Goal: Information Seeking & Learning: Learn about a topic

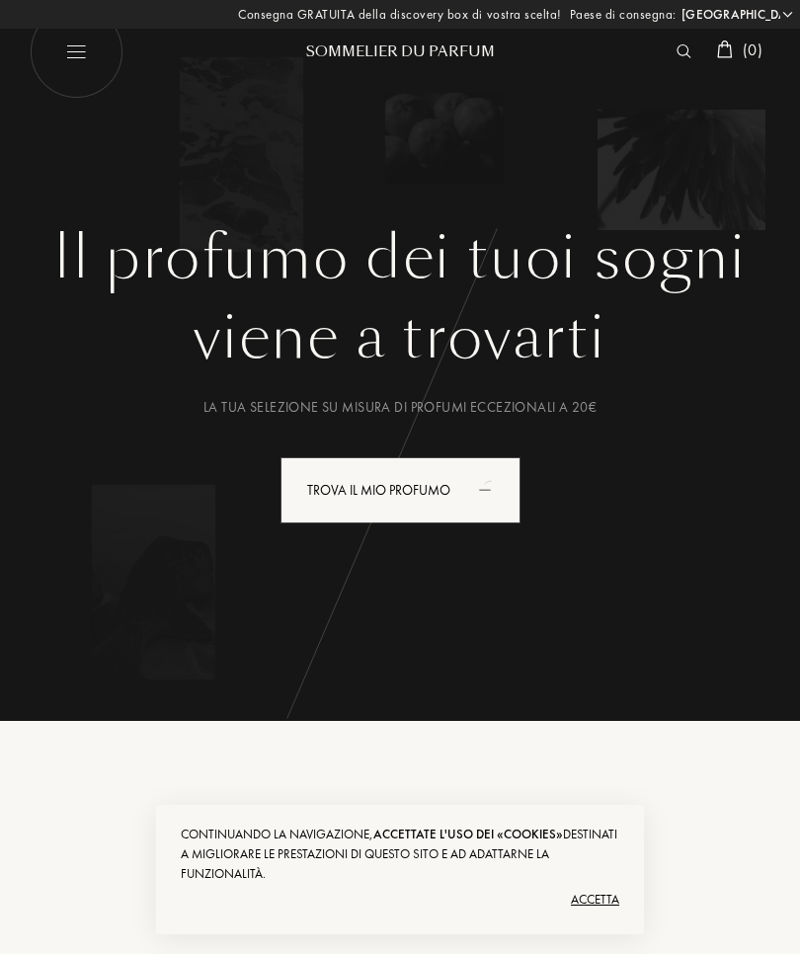
select select "IT"
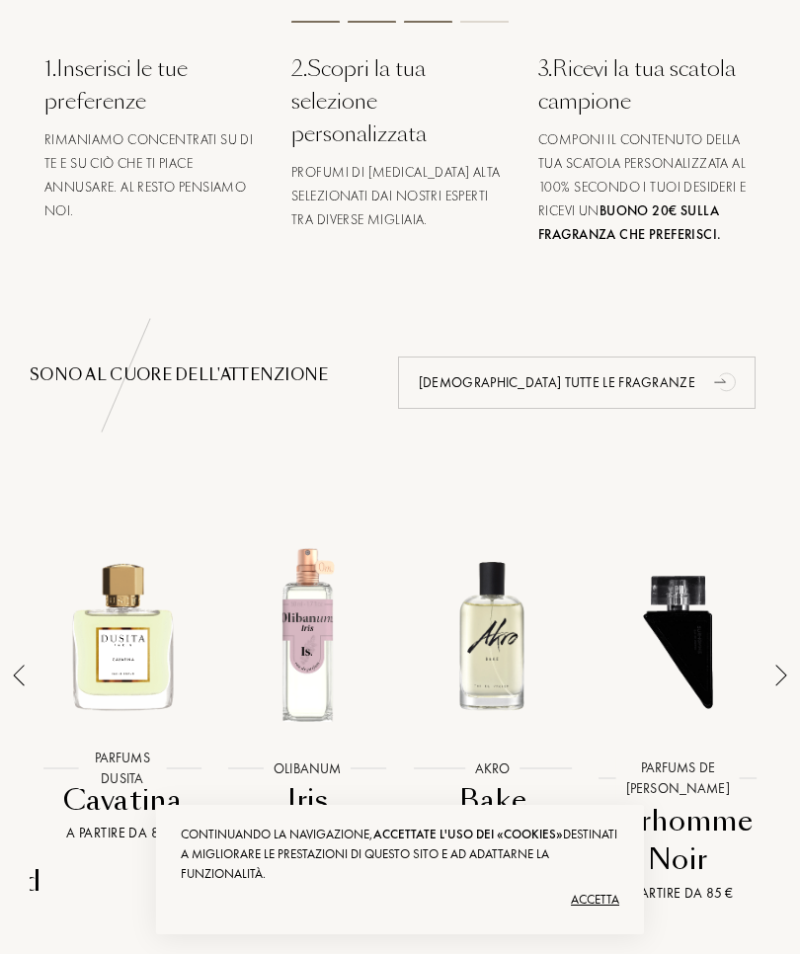
scroll to position [1010, 0]
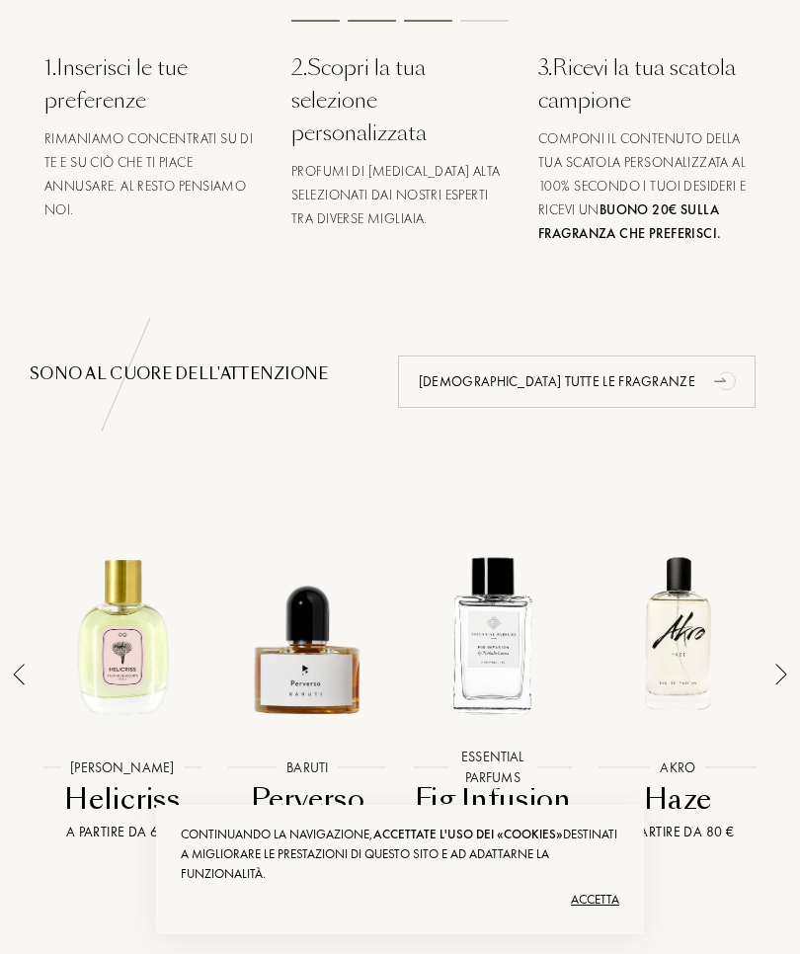
click at [600, 916] on div "Accetta" at bounding box center [400, 900] width 439 height 32
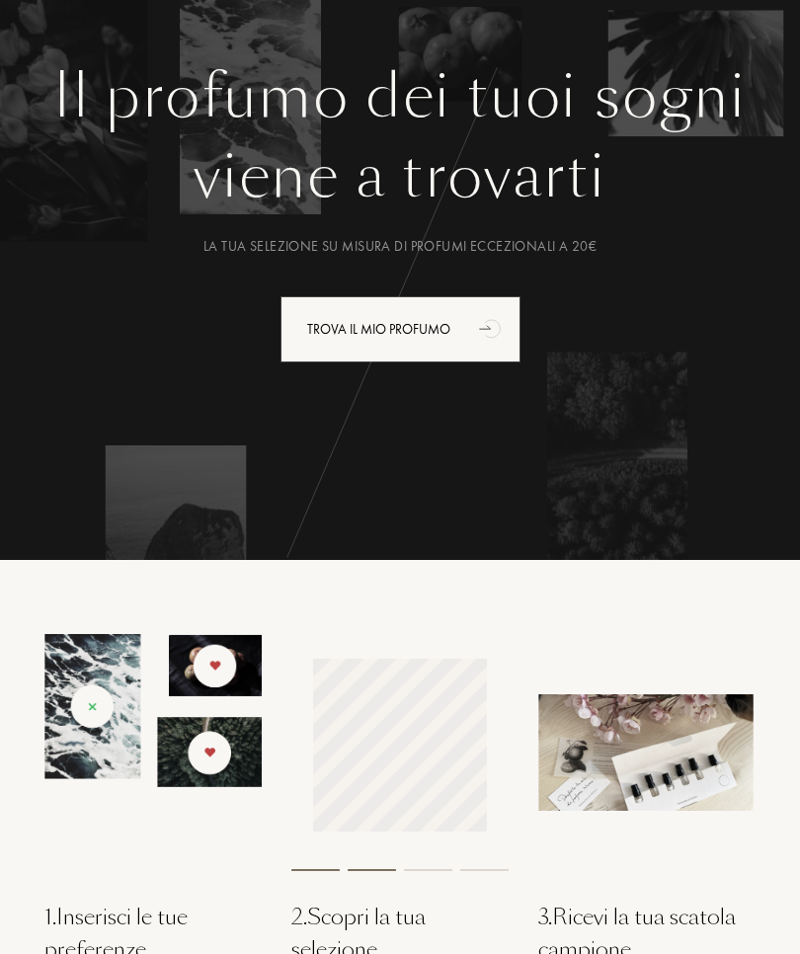
scroll to position [0, 0]
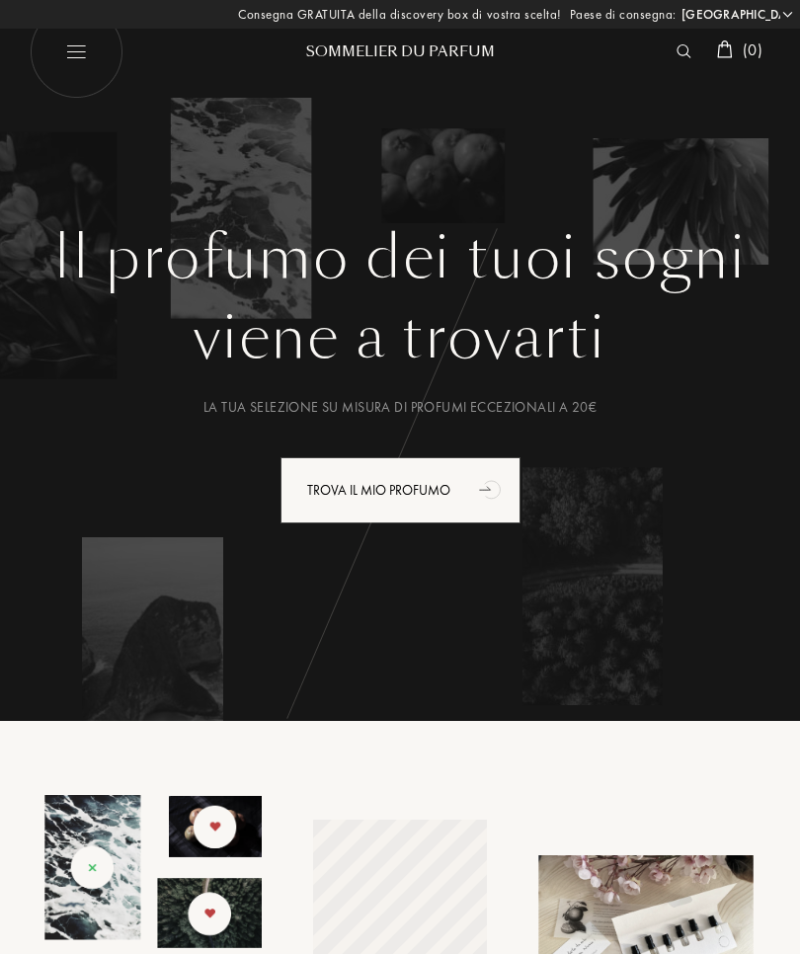
click at [75, 54] on img at bounding box center [77, 52] width 94 height 94
select select "IT"
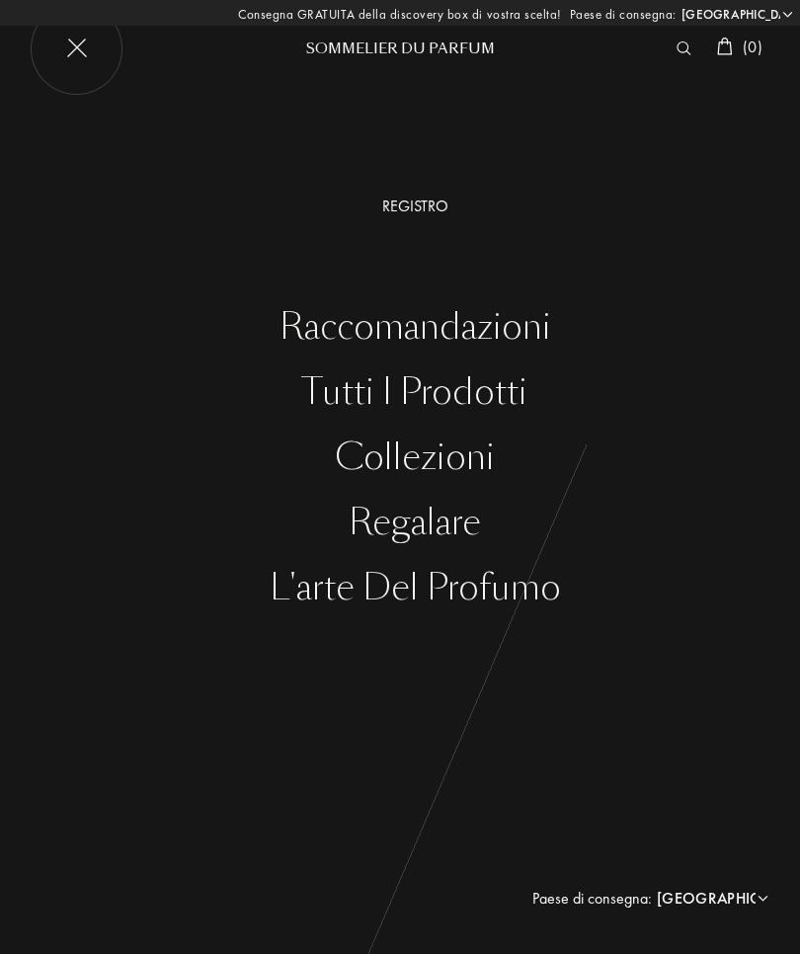
click at [680, 48] on img at bounding box center [684, 48] width 15 height 14
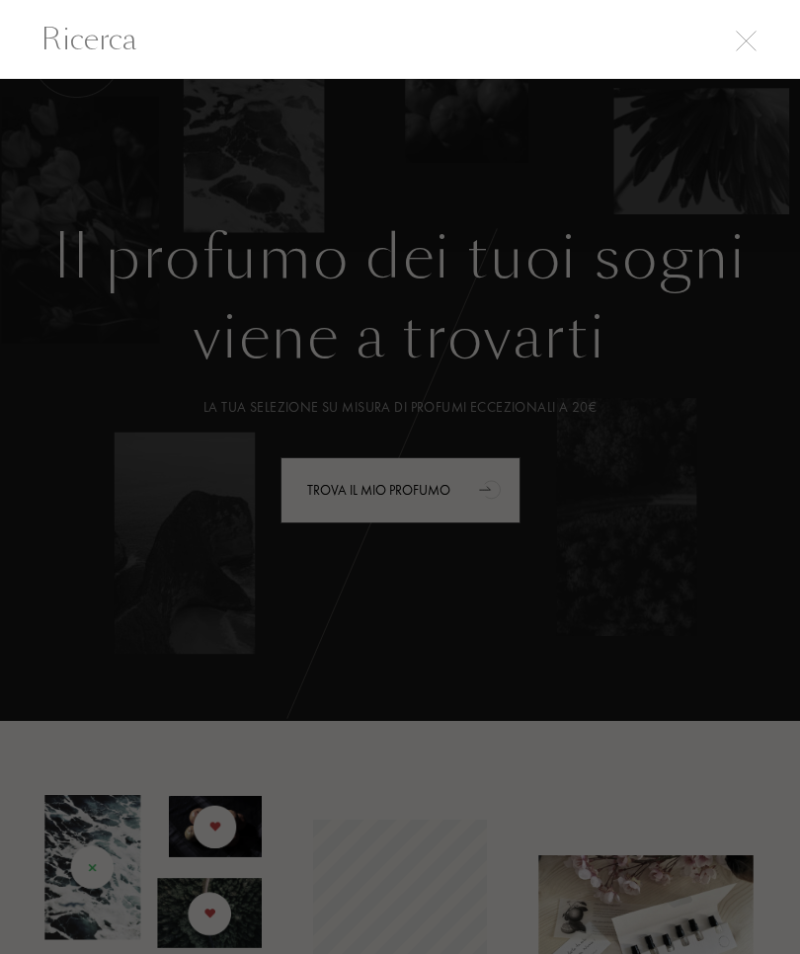
click at [348, 516] on div at bounding box center [400, 517] width 800 height 876
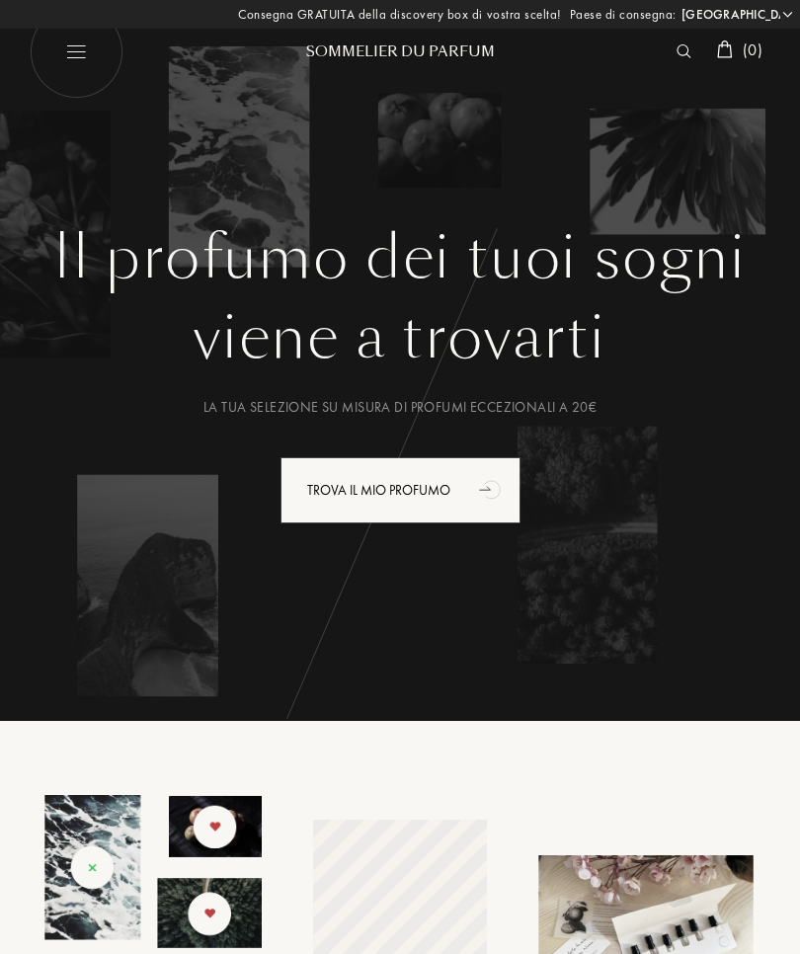
click at [677, 48] on img at bounding box center [684, 51] width 15 height 14
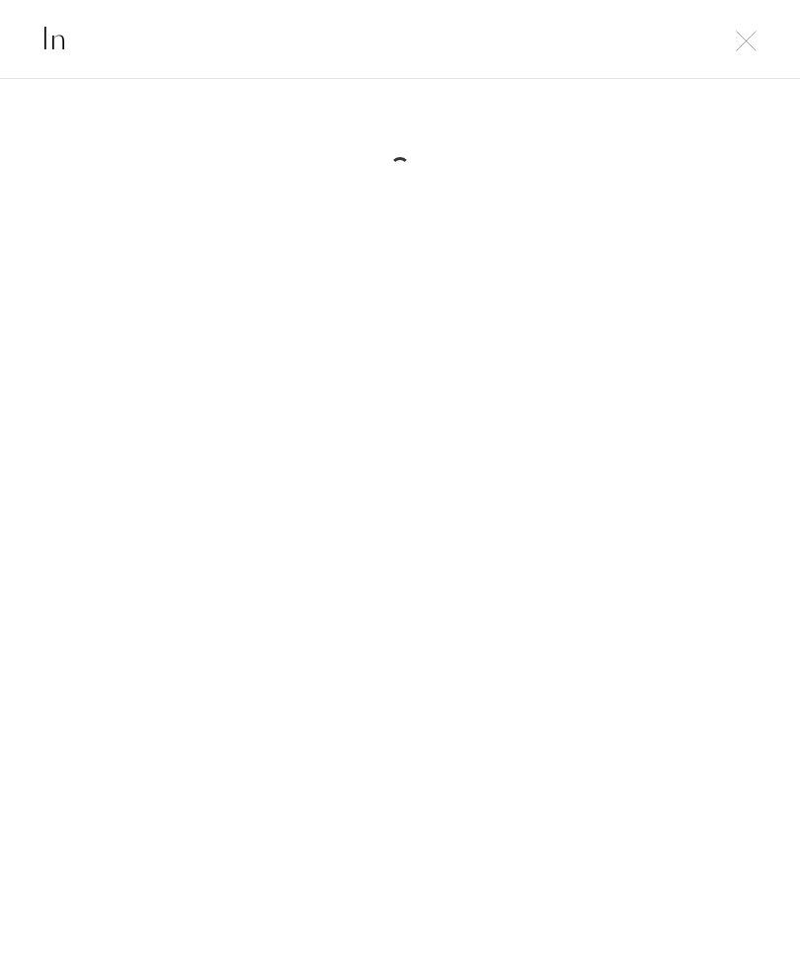
type input "I"
type input "B"
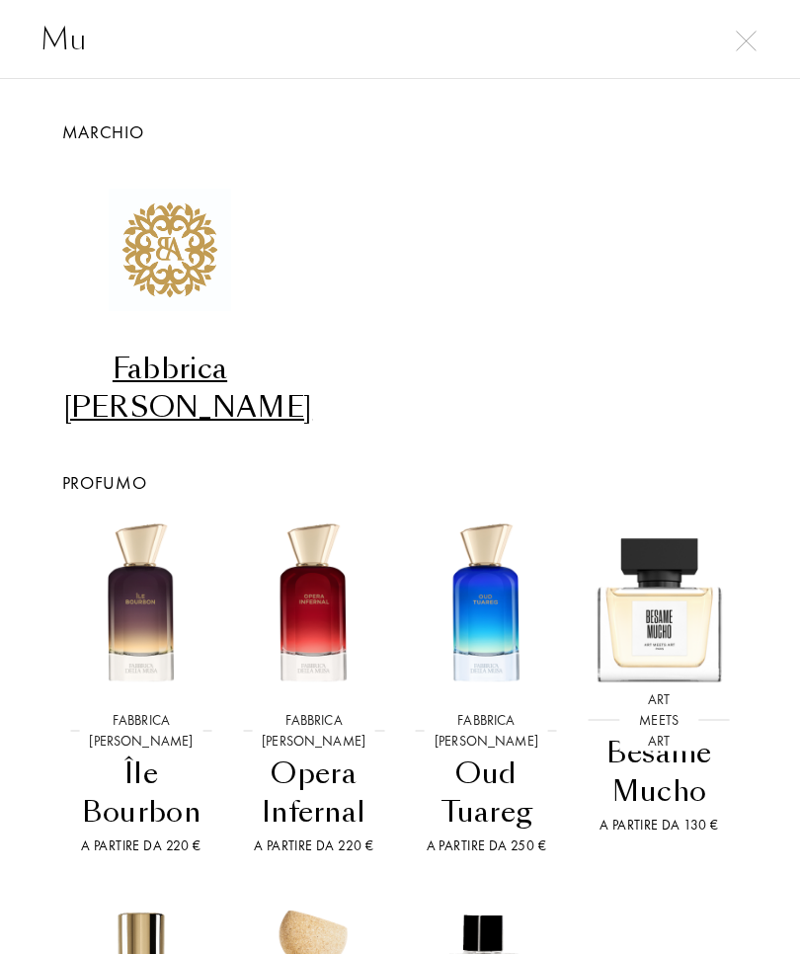
type input "M"
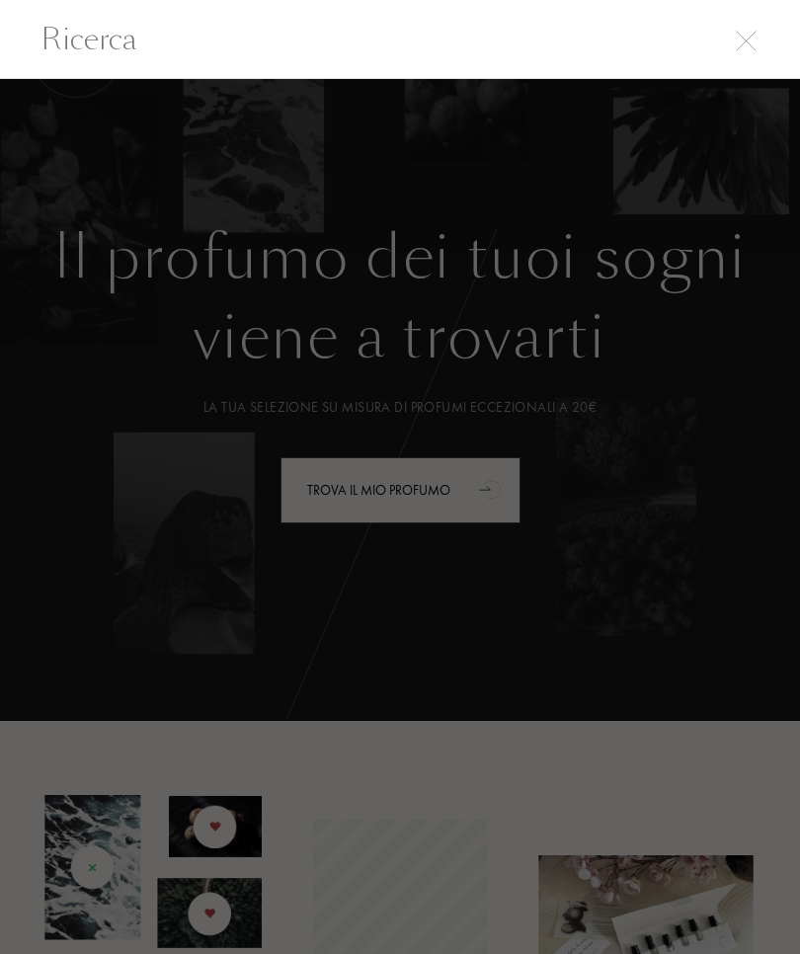
type input "B"
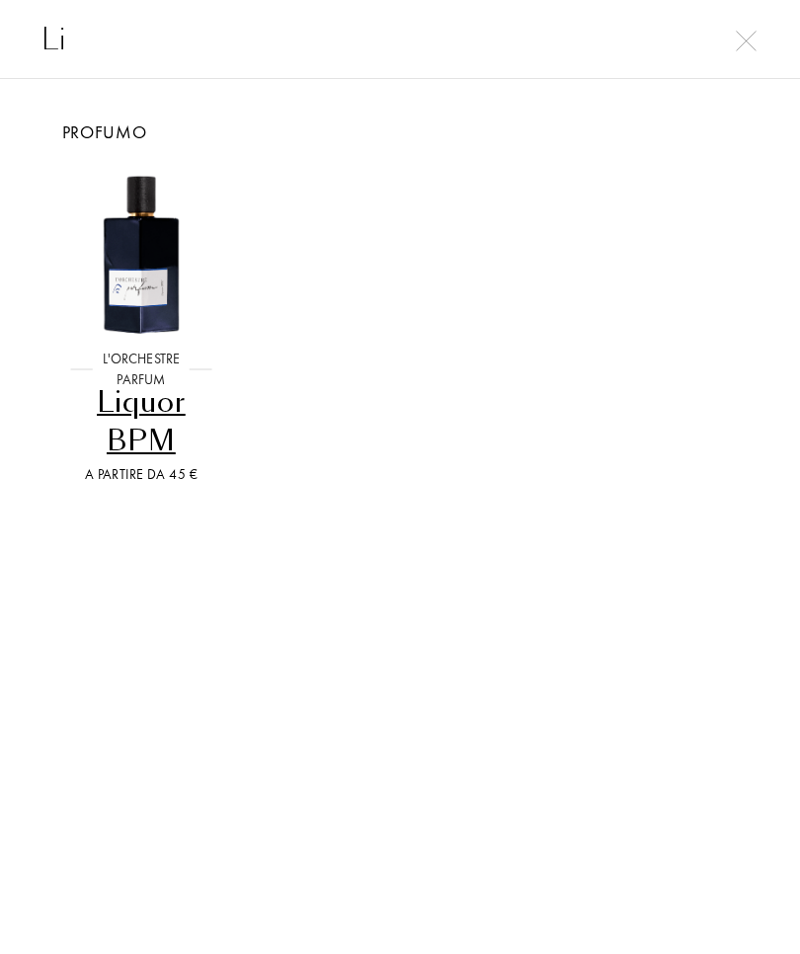
type input "L"
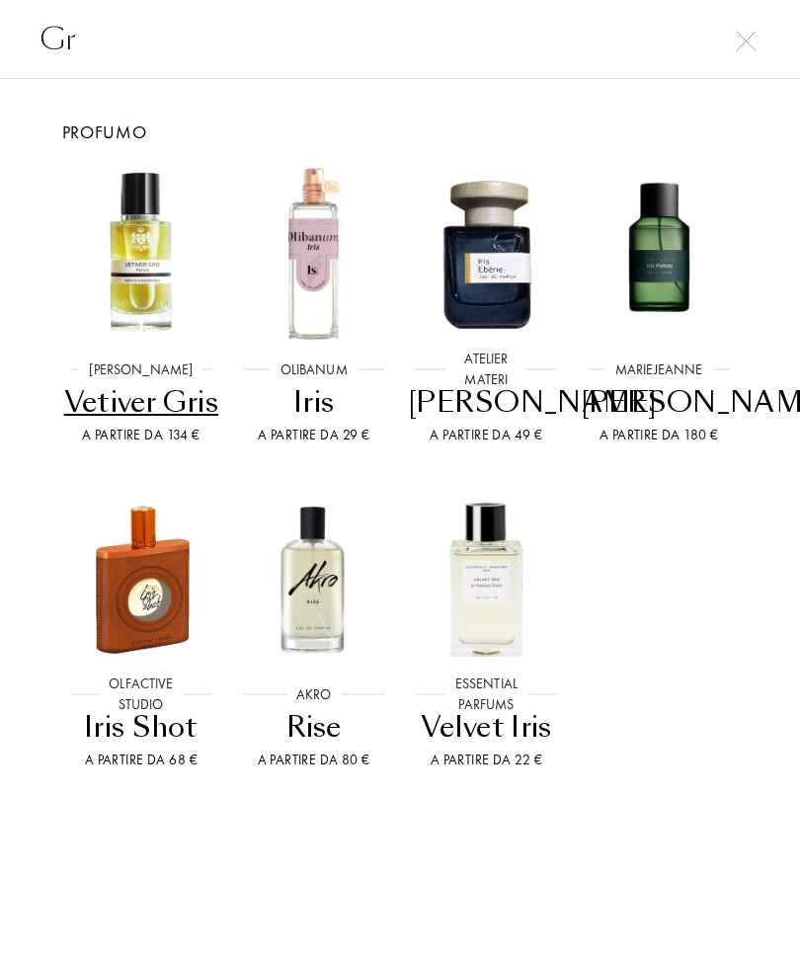
type input "G"
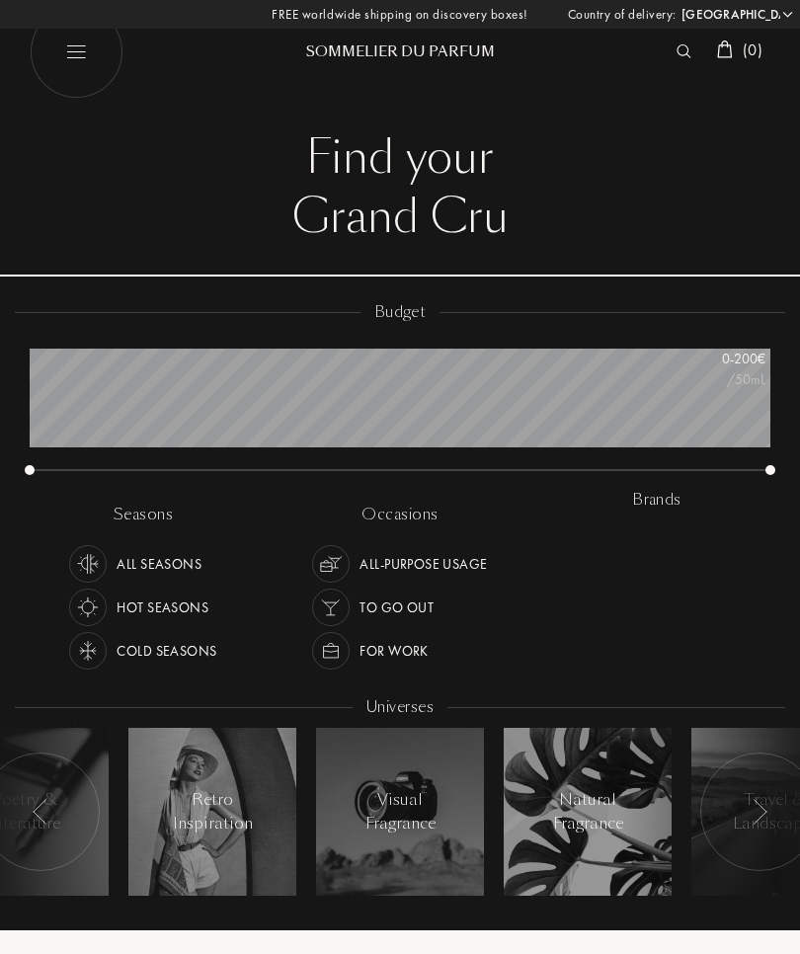
select select "IT"
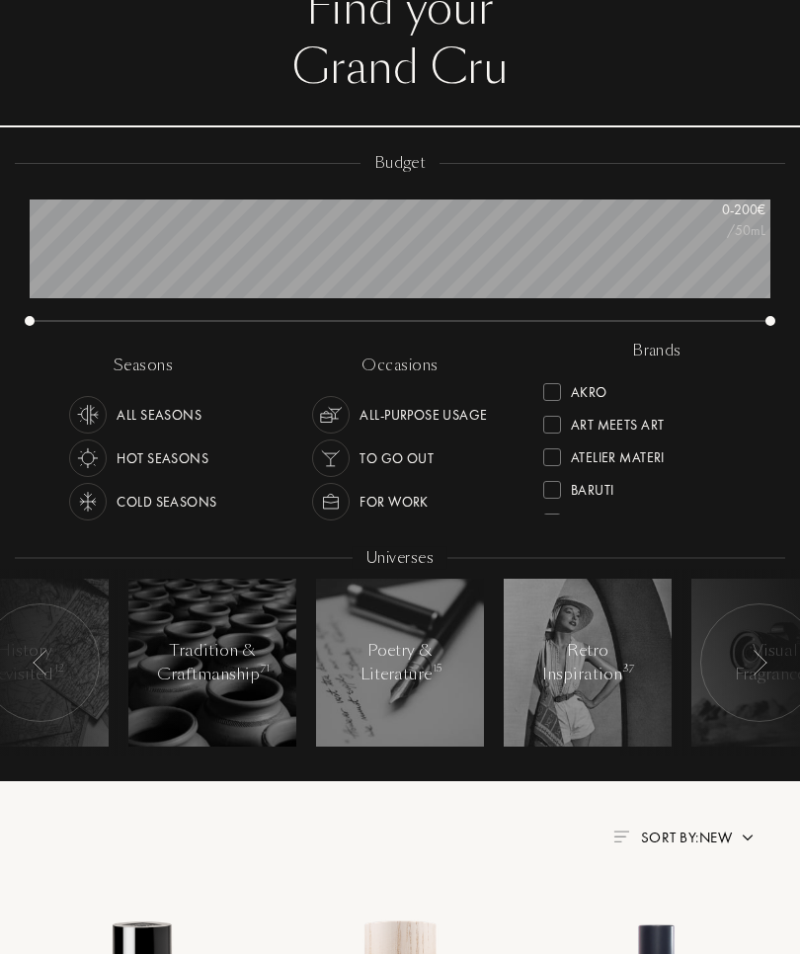
scroll to position [195, 0]
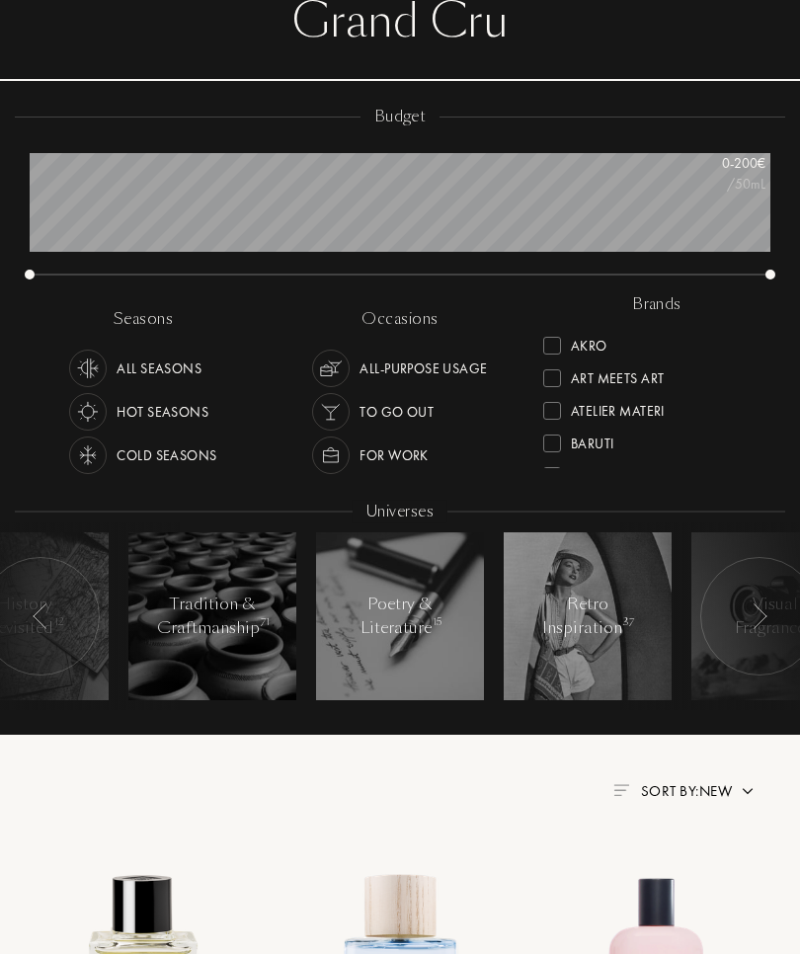
click at [657, 303] on div "brands" at bounding box center [656, 305] width 77 height 23
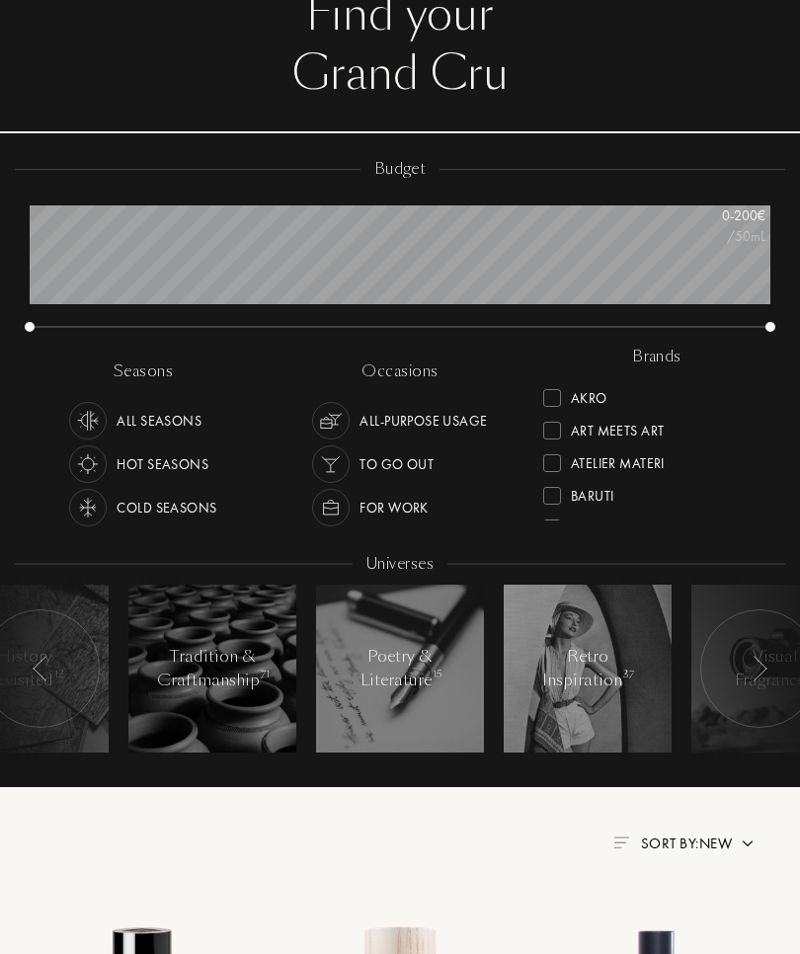
scroll to position [0, 0]
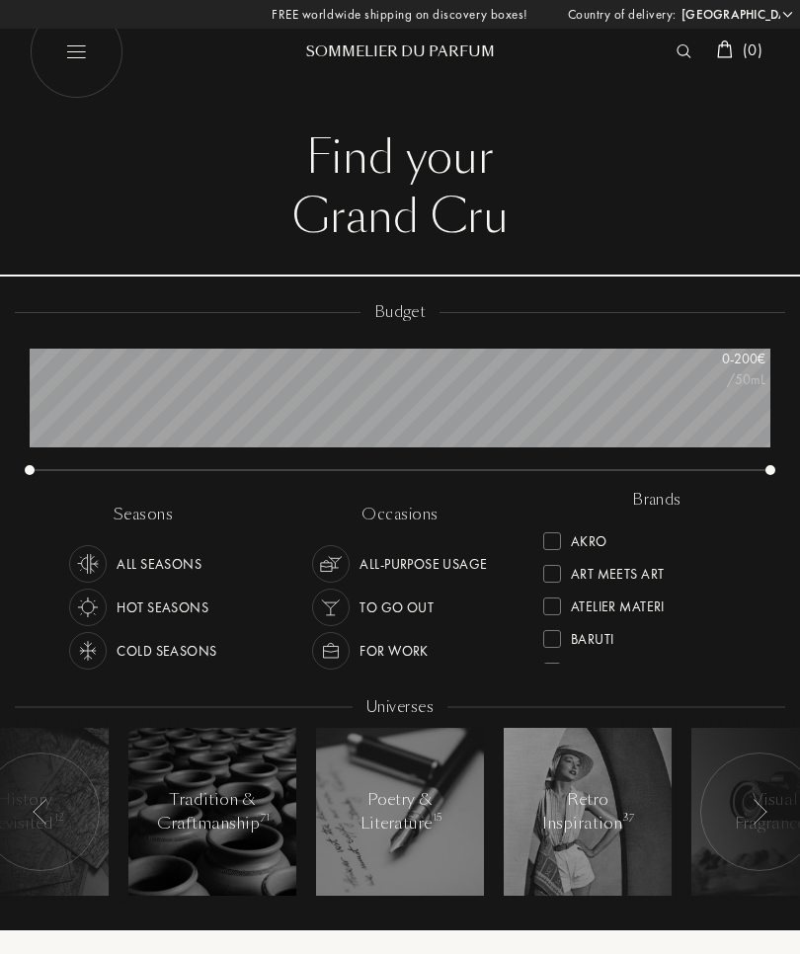
click at [89, 38] on img at bounding box center [77, 52] width 94 height 94
select select "IT"
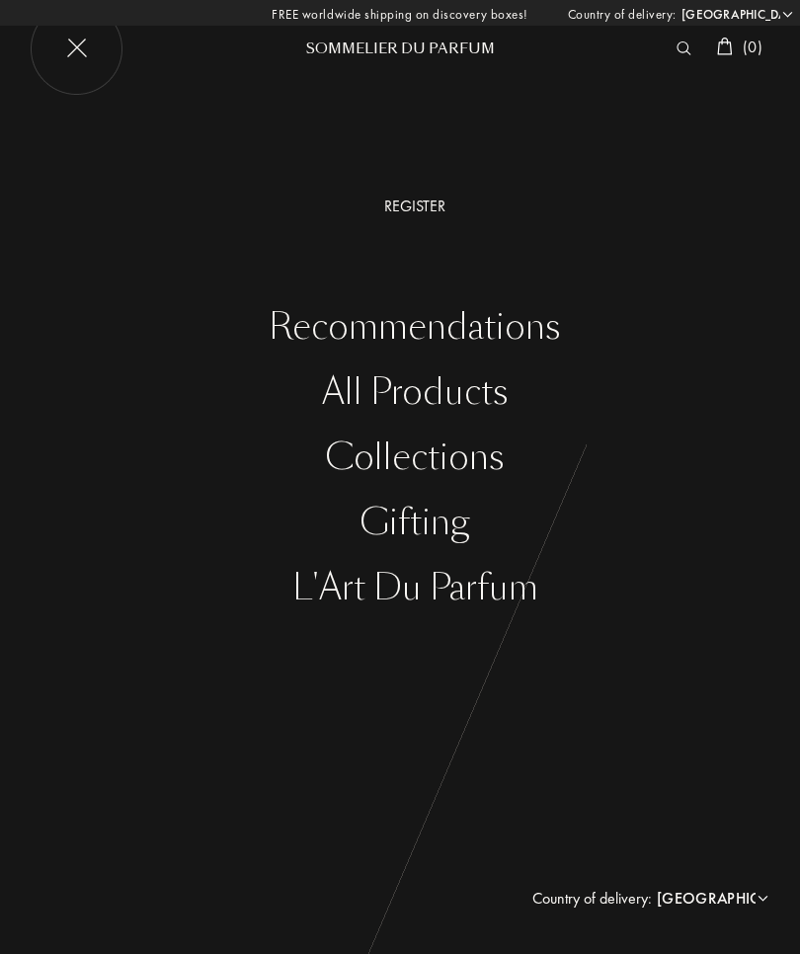
click at [480, 401] on div "All products" at bounding box center [415, 392] width 770 height 40
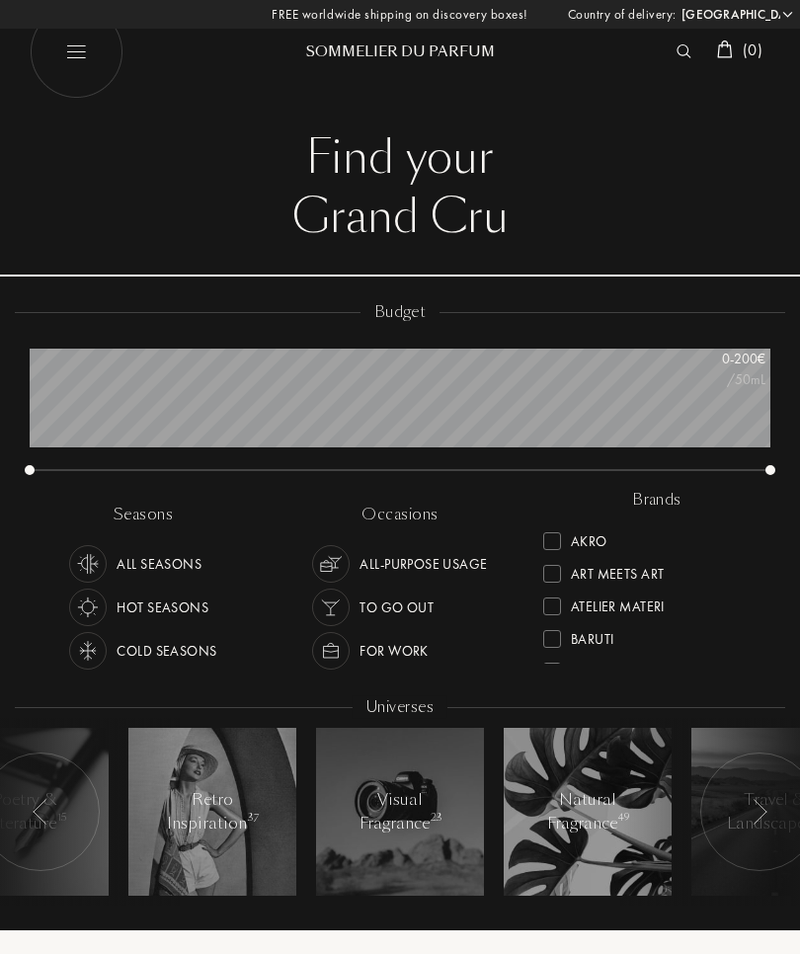
select select "IT"
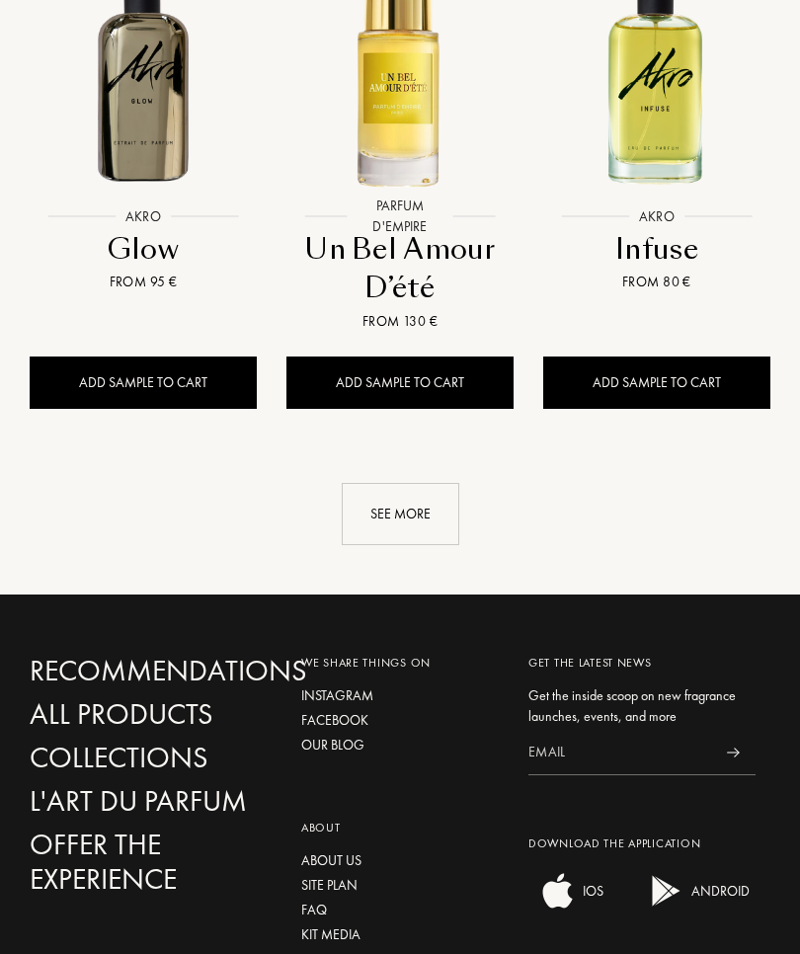
scroll to position [2713, 0]
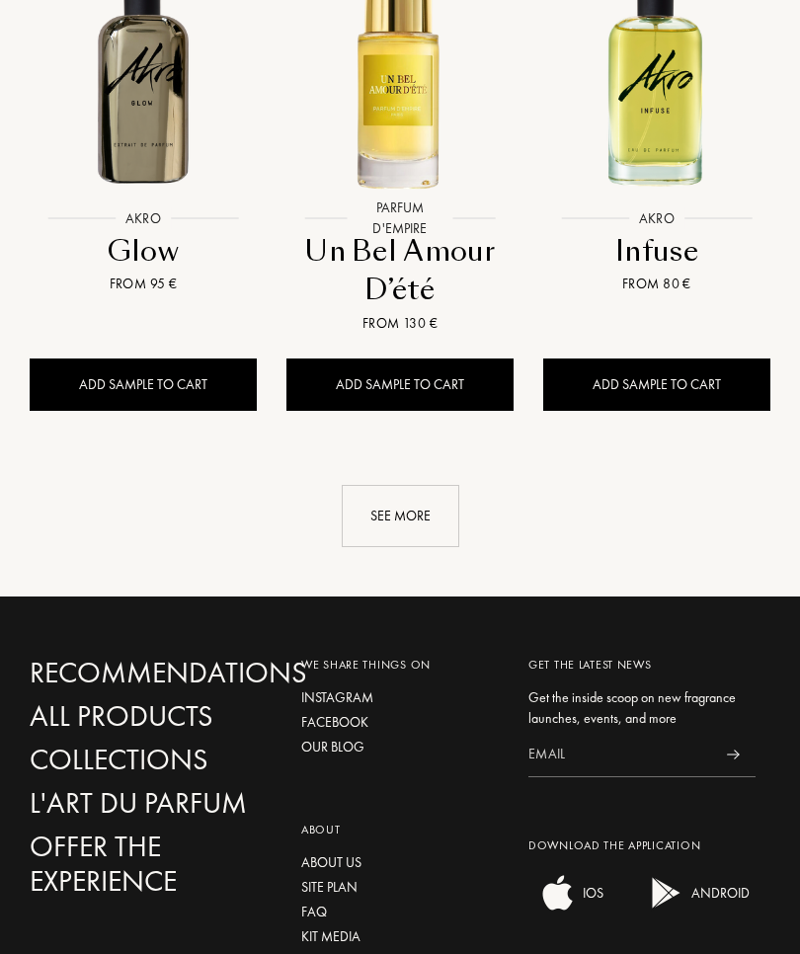
click at [408, 485] on div "See more" at bounding box center [401, 516] width 118 height 62
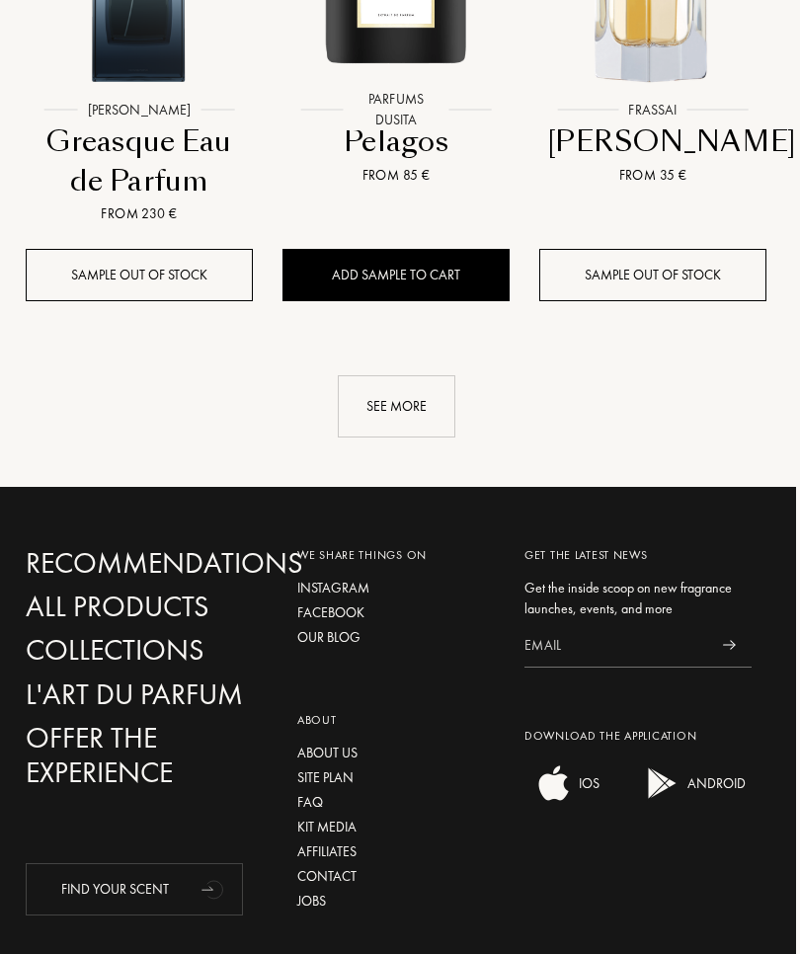
scroll to position [4859, 10]
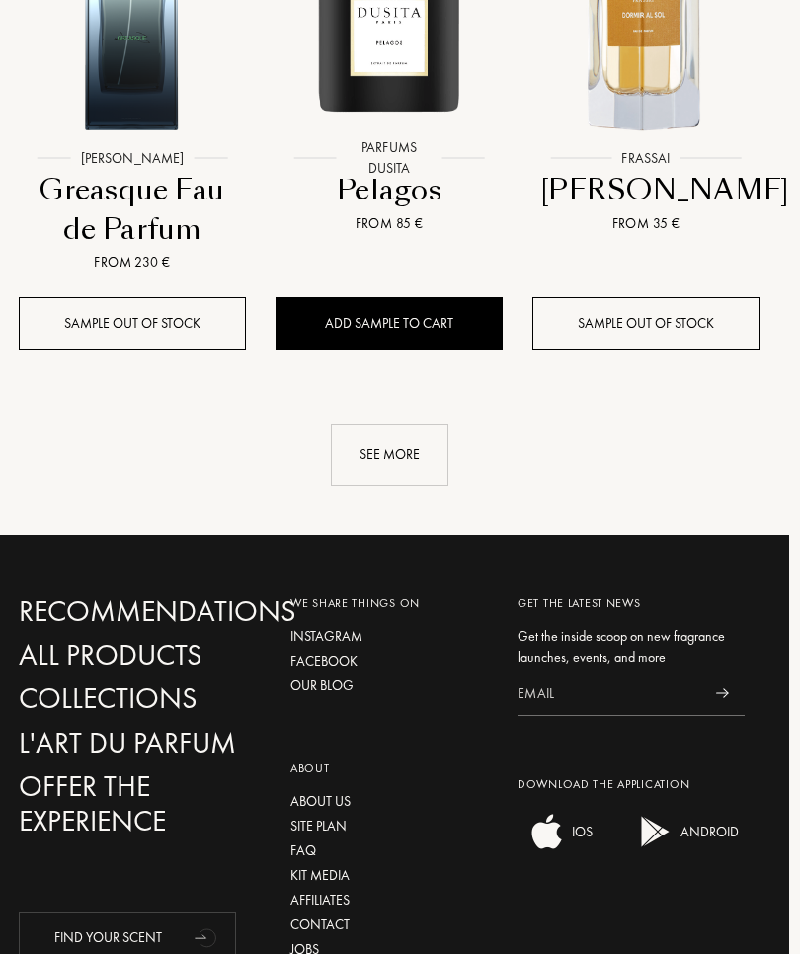
click at [391, 430] on div "See more" at bounding box center [391, 455] width 118 height 62
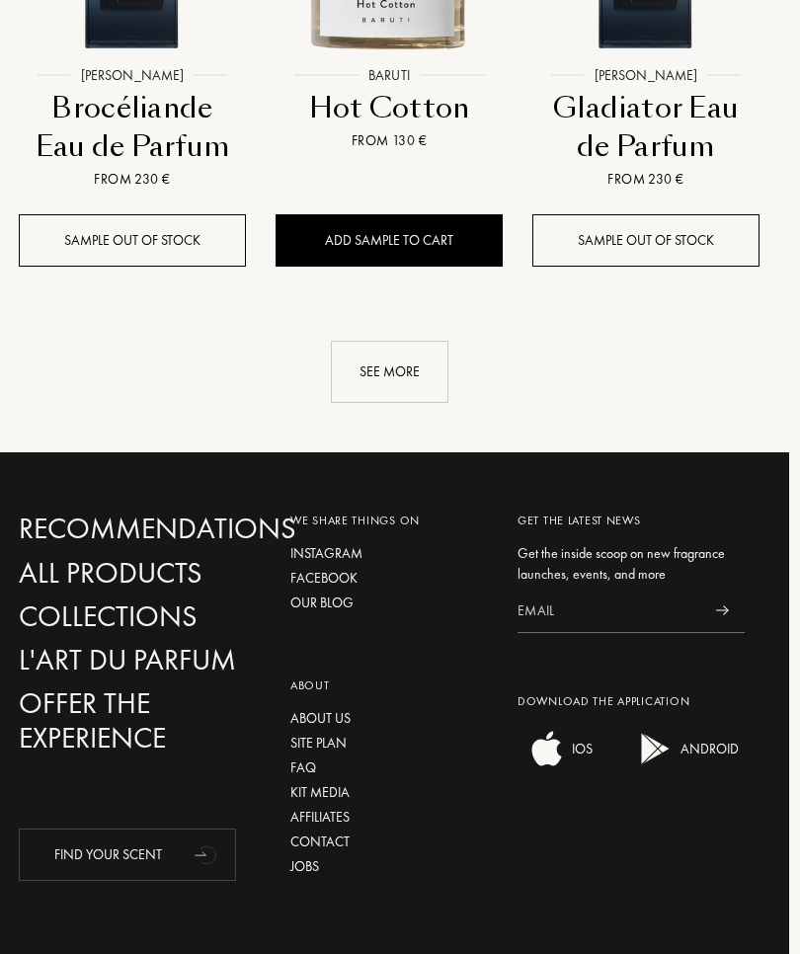
scroll to position [7098, 10]
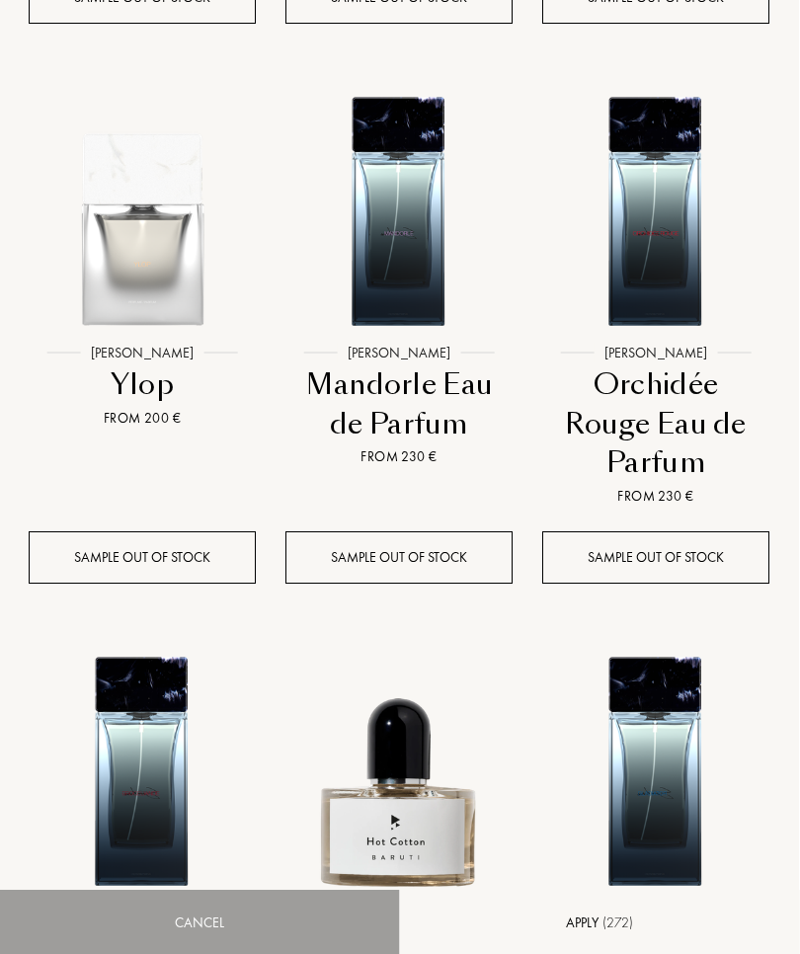
select select "IT"
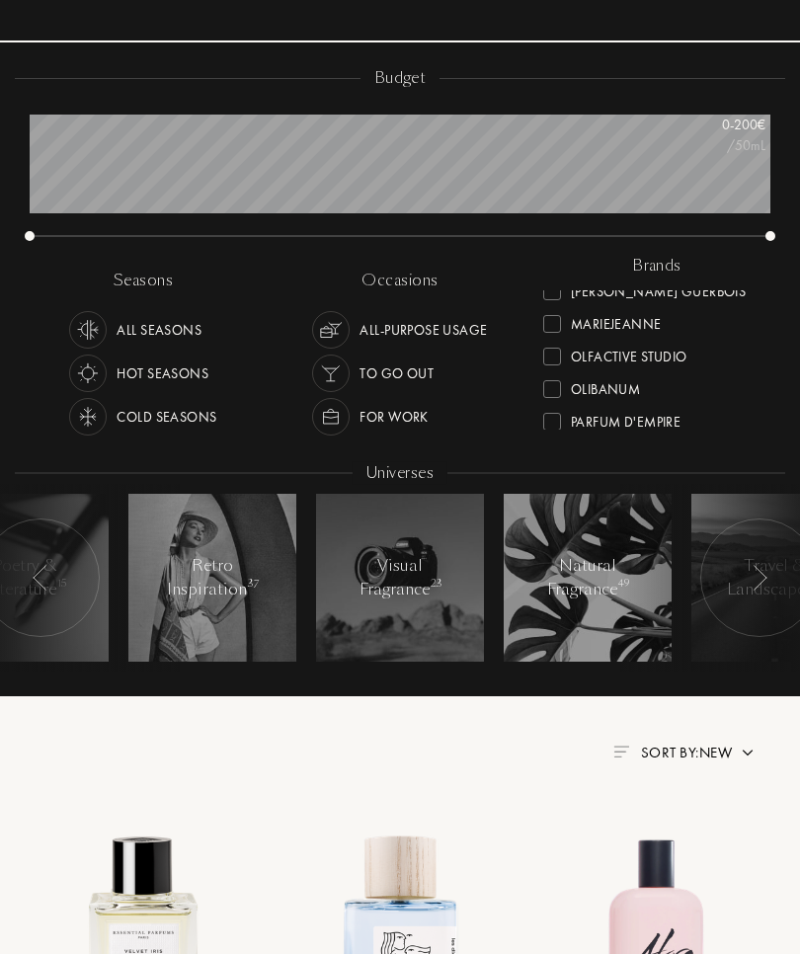
scroll to position [233, 0]
